Goal: Transaction & Acquisition: Purchase product/service

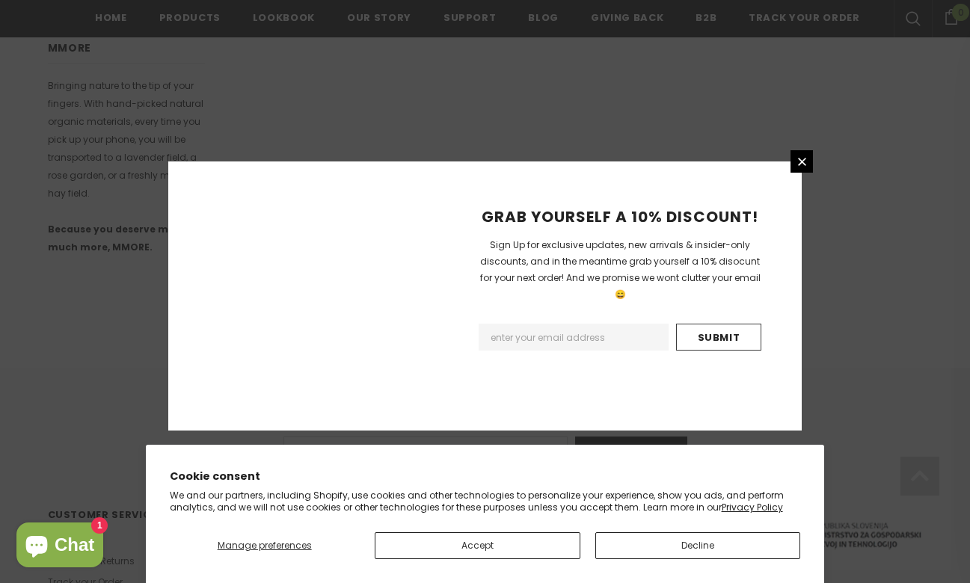
scroll to position [949, 0]
